Goal: Task Accomplishment & Management: Use online tool/utility

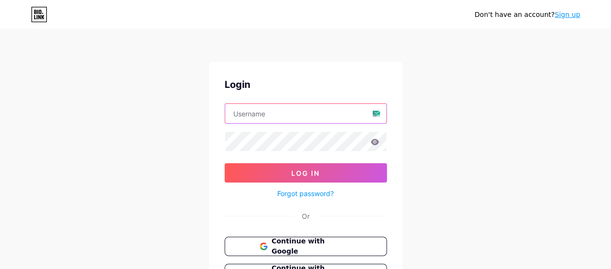
click at [325, 119] on input "text" at bounding box center [305, 113] width 161 height 19
type input "[EMAIL_ADDRESS][DOMAIN_NAME]"
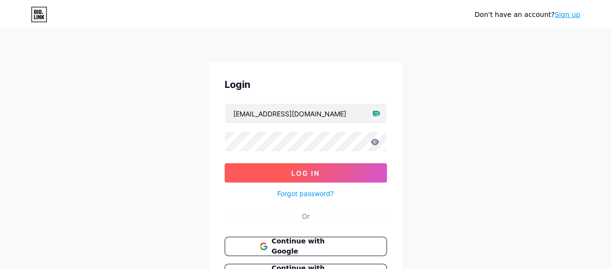
click at [329, 175] on button "Log In" at bounding box center [306, 172] width 162 height 19
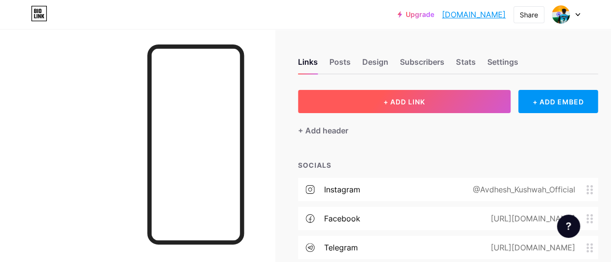
click at [422, 102] on span "+ ADD LINK" at bounding box center [405, 102] width 42 height 8
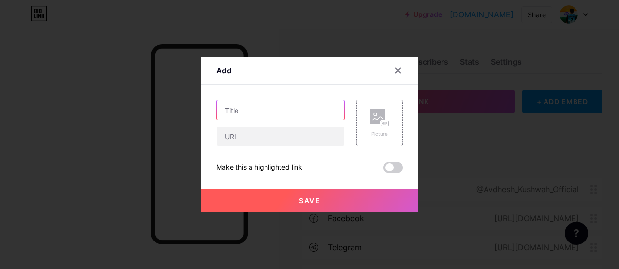
click at [283, 108] on input "text" at bounding box center [281, 110] width 128 height 19
paste input "arattai"
drag, startPoint x: 228, startPoint y: 107, endPoint x: 189, endPoint y: 107, distance: 39.2
click at [189, 107] on div "Add Content YouTube Play YouTube video without leaving your page. ADD Vimeo Pla…" at bounding box center [309, 134] width 619 height 269
click at [254, 105] on input "Arattai" at bounding box center [281, 110] width 128 height 19
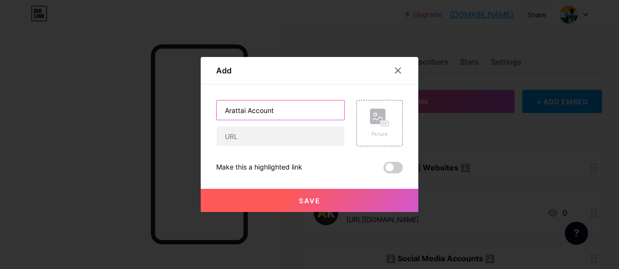
click at [235, 112] on input "Arattai Account" at bounding box center [281, 110] width 128 height 19
click at [308, 113] on input "Arattai Account" at bounding box center [281, 110] width 128 height 19
type input "Arattai Account"
click at [373, 133] on div "Picture" at bounding box center [379, 134] width 19 height 7
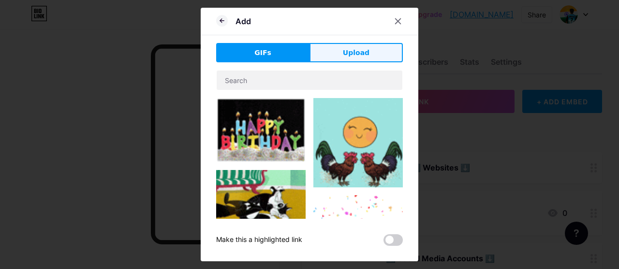
click at [361, 46] on button "Upload" at bounding box center [355, 52] width 93 height 19
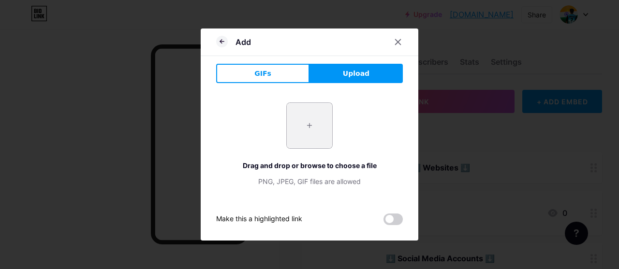
click at [308, 116] on input "file" at bounding box center [309, 125] width 45 height 45
type input "C:\fakepath\arattai.png"
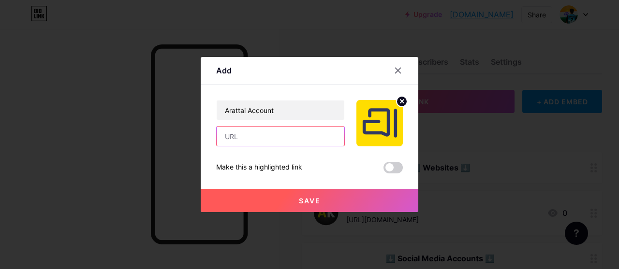
click at [306, 140] on input "text" at bounding box center [281, 136] width 128 height 19
paste input "[URL]"
type input "[URL]"
click at [321, 198] on button "Save" at bounding box center [310, 200] width 218 height 23
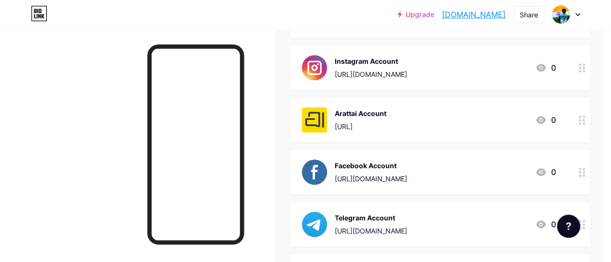
scroll to position [285, 8]
